Goal: Information Seeking & Learning: Learn about a topic

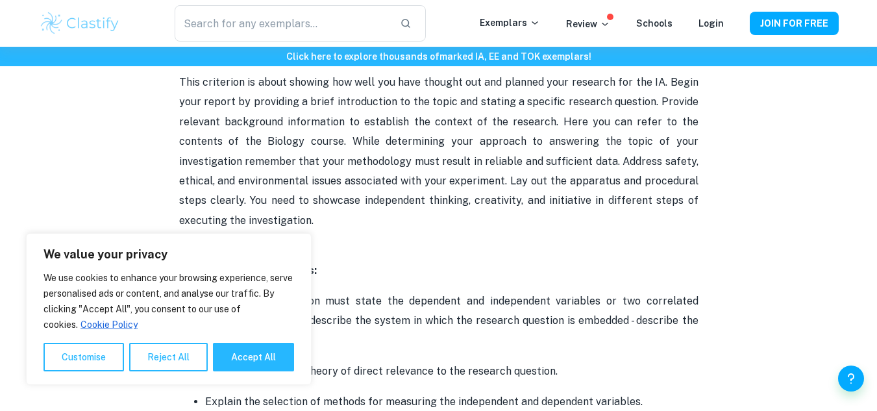
scroll to position [726, 0]
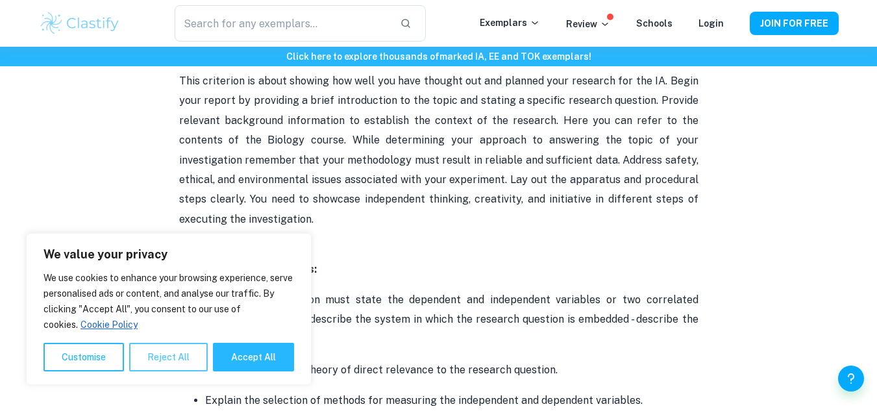
click at [169, 365] on button "Reject All" at bounding box center [168, 357] width 79 height 29
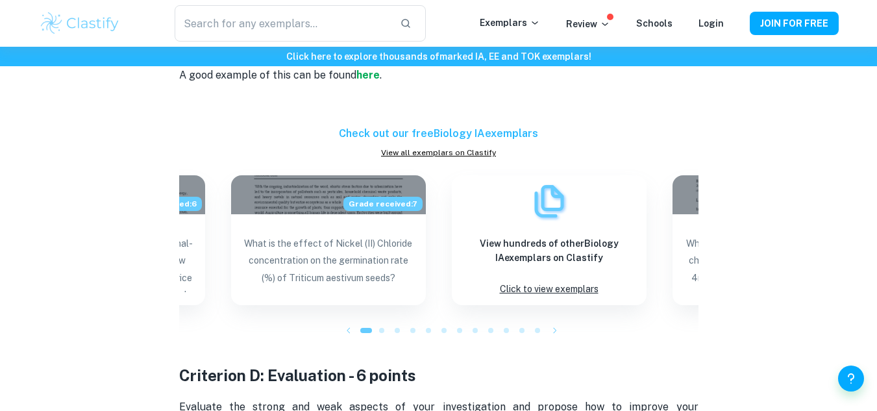
scroll to position [2435, 0]
click at [381, 330] on span at bounding box center [381, 329] width 5 height 5
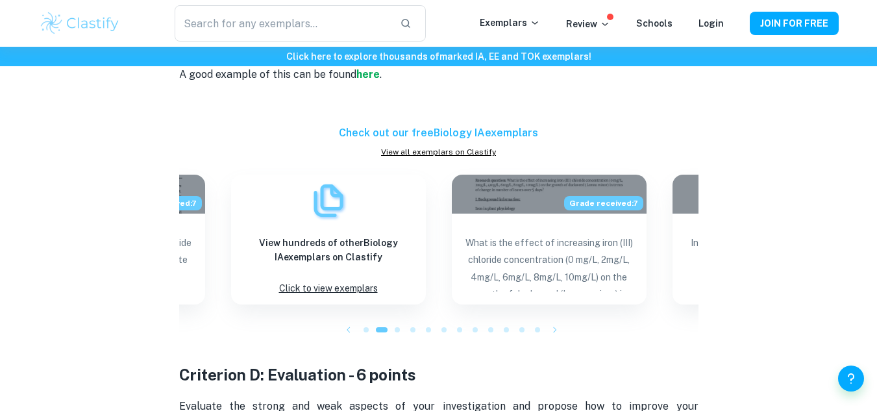
click at [398, 330] on span at bounding box center [397, 329] width 5 height 5
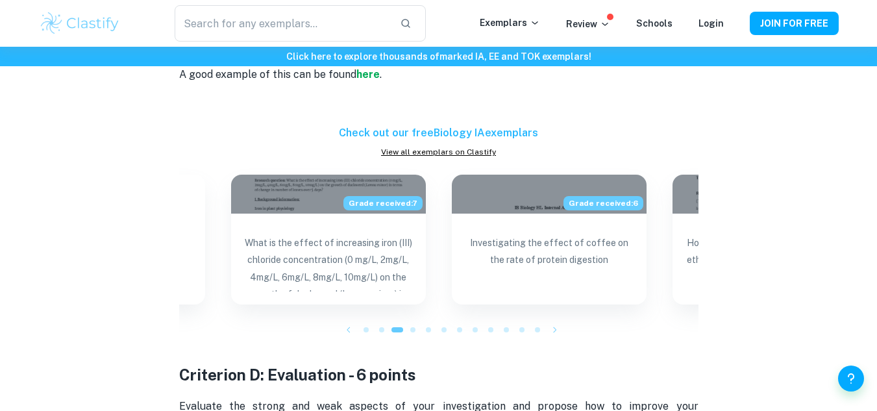
click at [414, 330] on span at bounding box center [412, 329] width 5 height 5
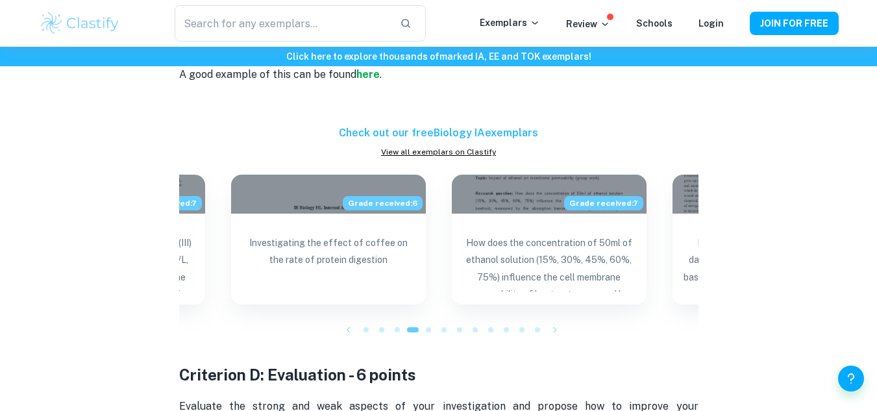
click at [431, 330] on div at bounding box center [429, 330] width 16 height 16
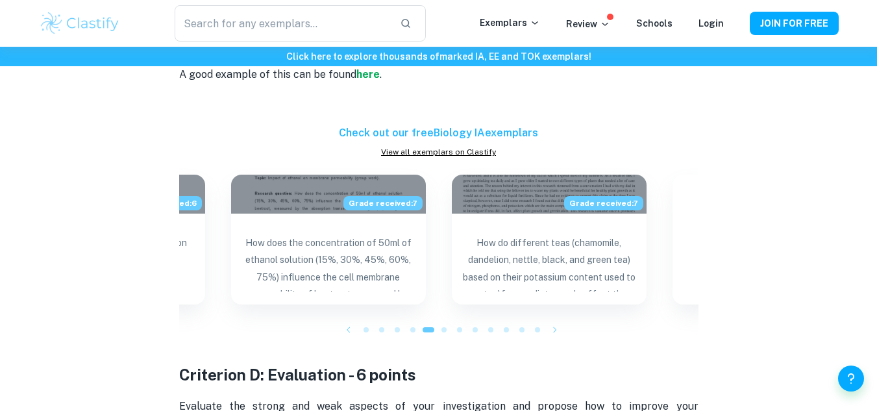
click at [441, 331] on span at bounding box center [443, 329] width 5 height 5
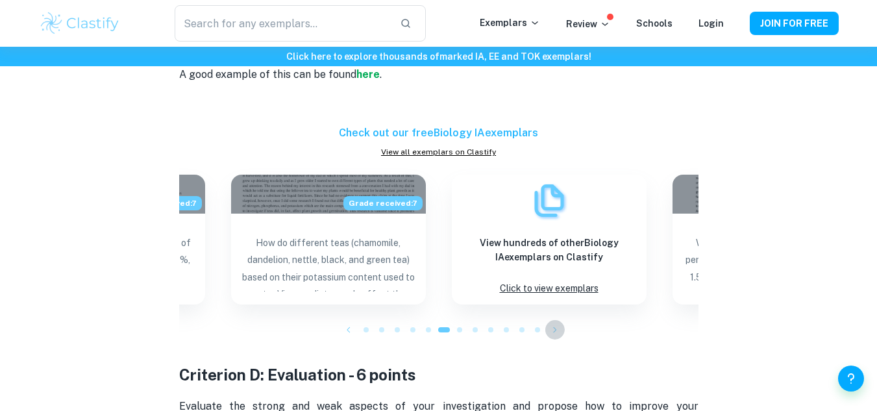
click at [559, 330] on icon "button" at bounding box center [554, 329] width 13 height 13
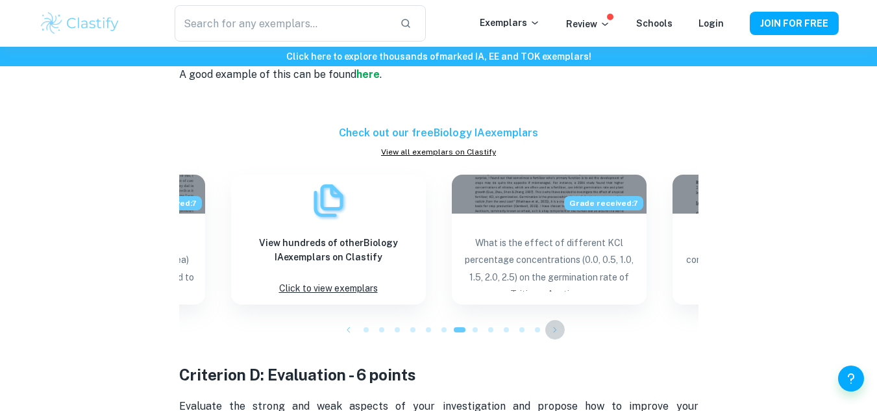
click at [559, 330] on icon "button" at bounding box center [554, 329] width 13 height 13
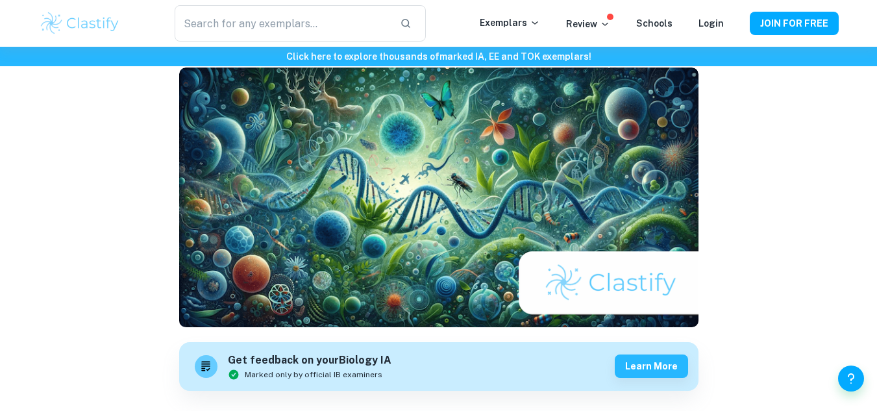
scroll to position [0, 0]
